Goal: Navigation & Orientation: Understand site structure

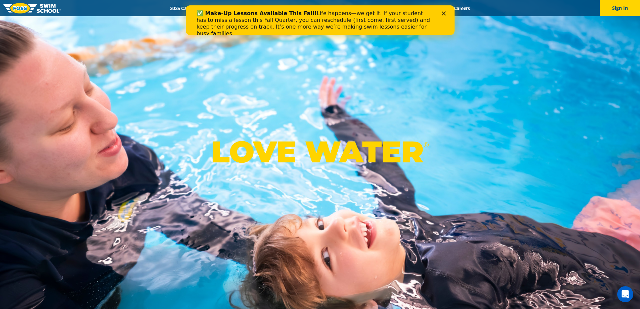
click at [448, 11] on div "✅ Make-Up Lessons Available This Fall! Life happens—we get it. If your student …" at bounding box center [320, 23] width 269 height 31
click at [442, 13] on icon "Close" at bounding box center [444, 13] width 4 height 4
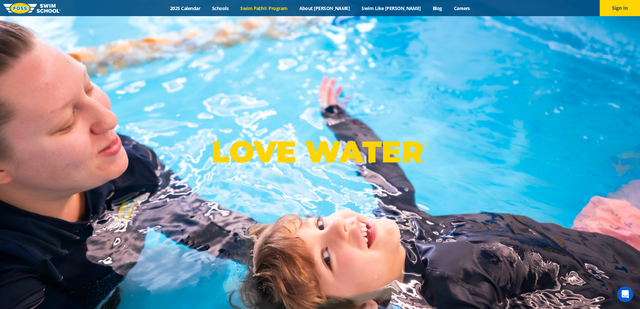
click at [271, 9] on link "Swim Path® Program" at bounding box center [264, 8] width 59 height 6
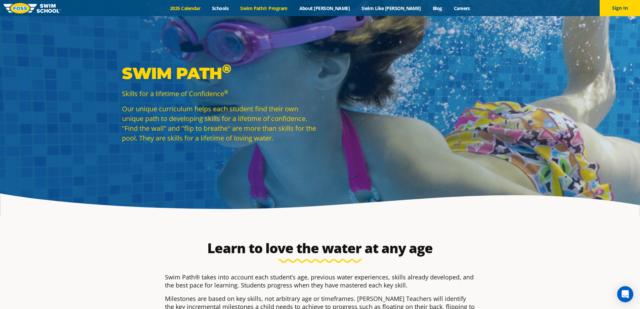
click at [206, 8] on link "2025 Calendar" at bounding box center [185, 8] width 42 height 6
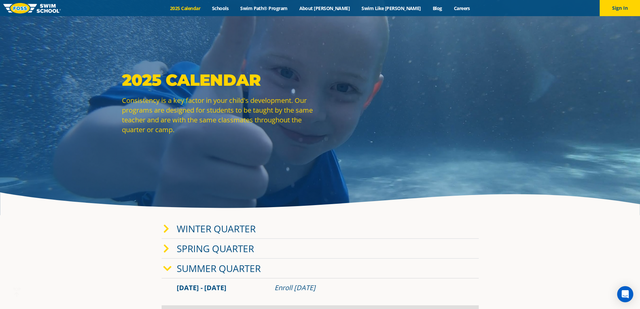
scroll to position [0, 0]
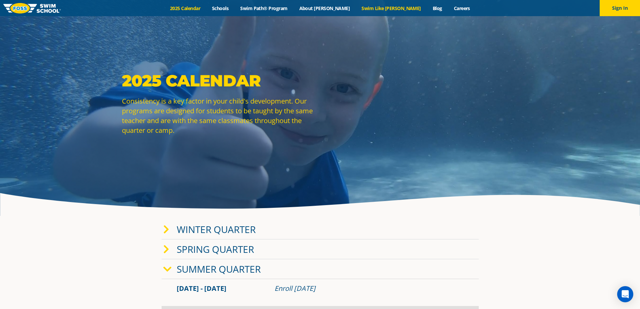
click at [383, 10] on link "Swim Like [PERSON_NAME]" at bounding box center [391, 8] width 71 height 6
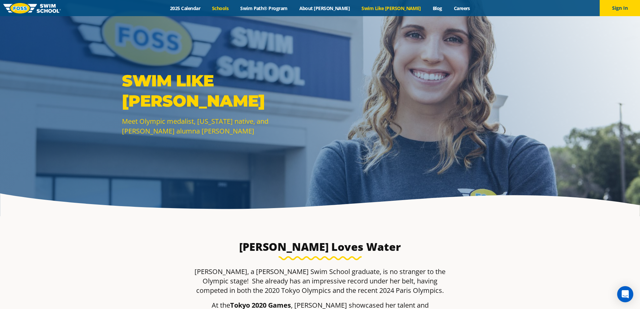
click at [235, 7] on link "Schools" at bounding box center [220, 8] width 28 height 6
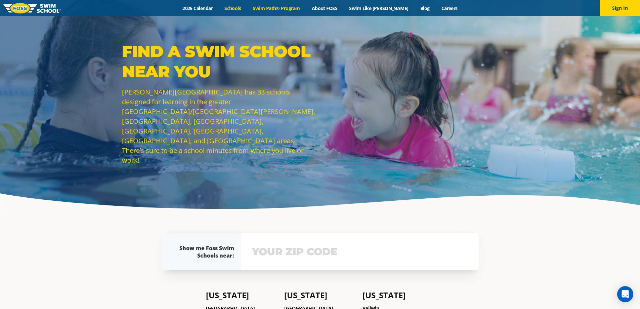
click at [291, 8] on link "Swim Path® Program" at bounding box center [276, 8] width 59 height 6
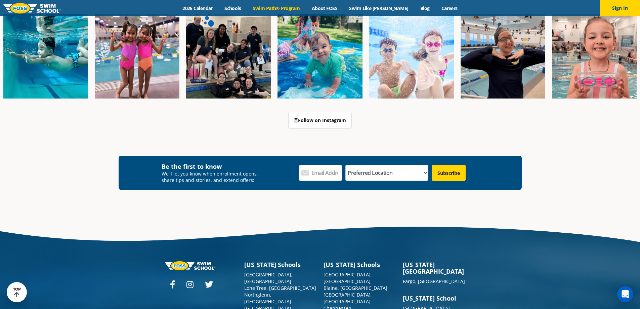
scroll to position [1949, 0]
